Goal: Information Seeking & Learning: Learn about a topic

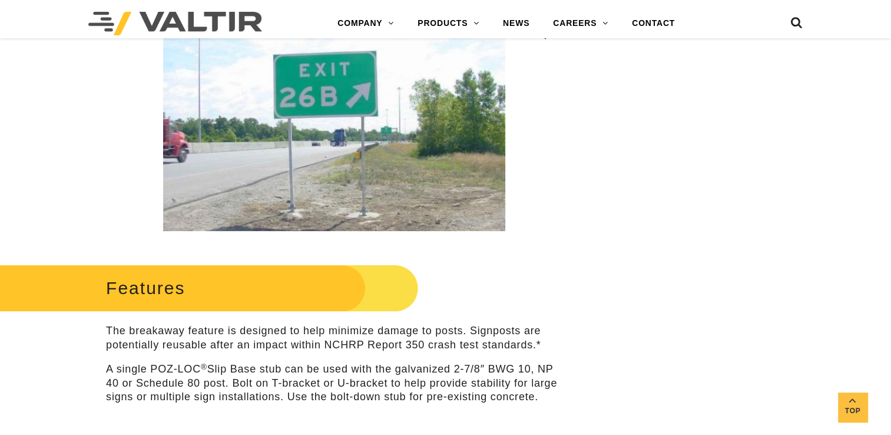
scroll to position [295, 0]
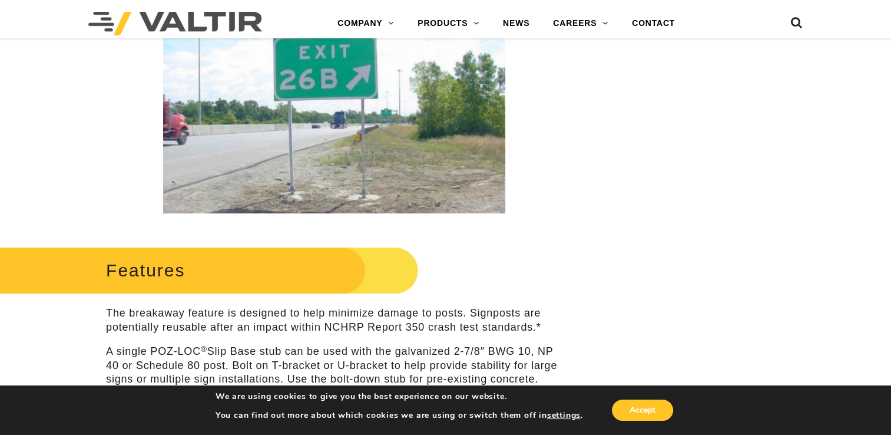
click at [398, 170] on img at bounding box center [334, 104] width 342 height 219
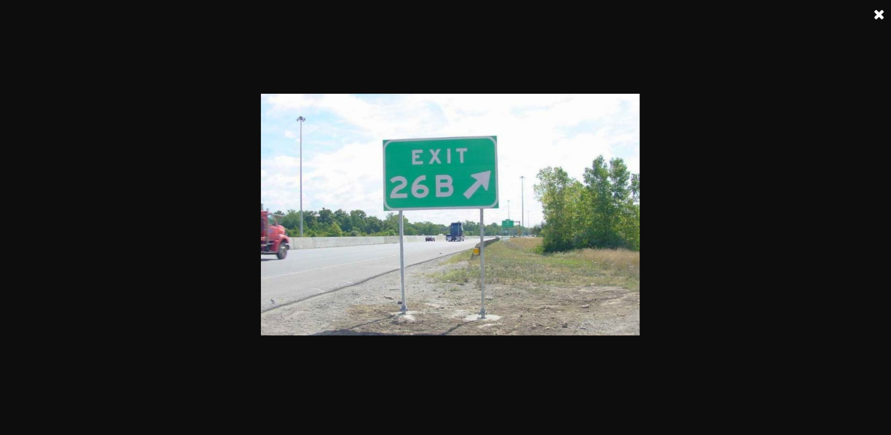
click at [438, 291] on img at bounding box center [450, 215] width 379 height 242
click at [506, 291] on img at bounding box center [450, 215] width 379 height 242
drag, startPoint x: 504, startPoint y: 290, endPoint x: 503, endPoint y: 300, distance: 10.8
click at [503, 300] on img at bounding box center [450, 215] width 379 height 242
click at [475, 312] on img at bounding box center [450, 215] width 379 height 242
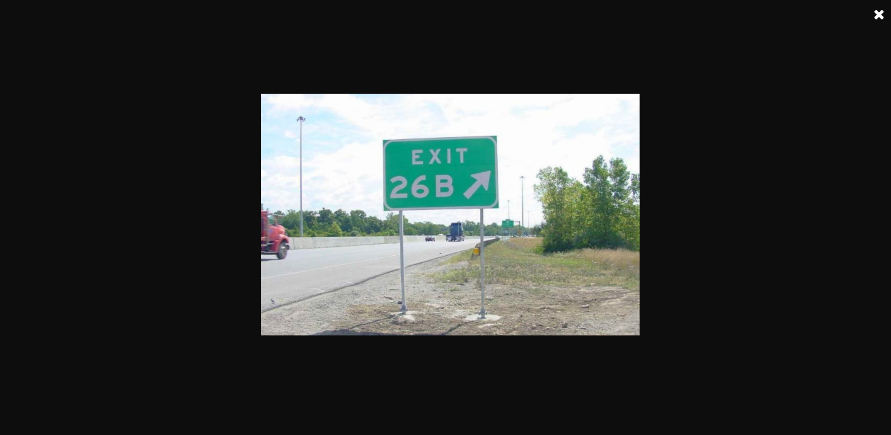
scroll to position [354, 0]
click at [879, 15] on link at bounding box center [879, 14] width 29 height 29
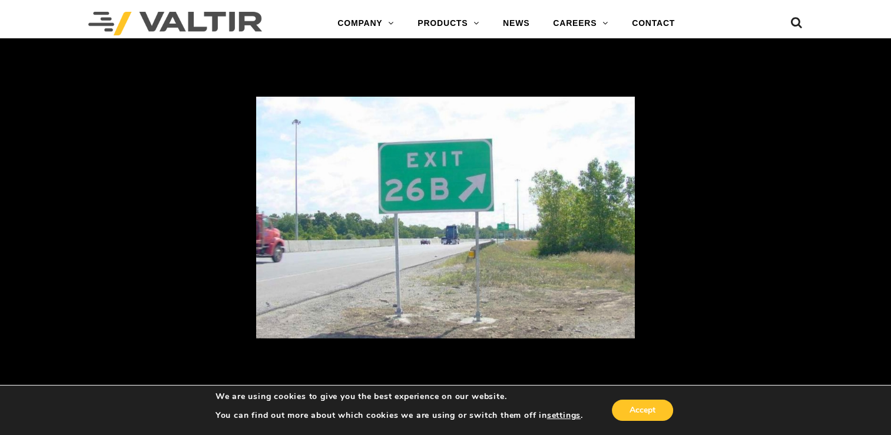
click at [672, 202] on div at bounding box center [537, 234] width 562 height 275
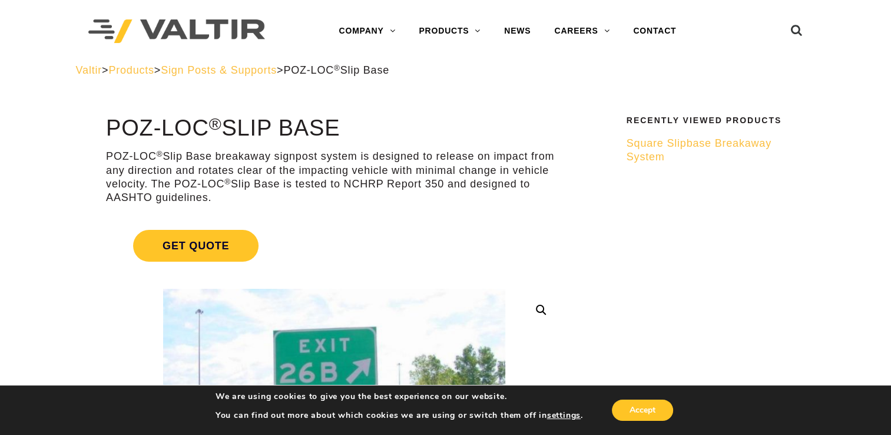
scroll to position [0, 0]
